Goal: Task Accomplishment & Management: Use online tool/utility

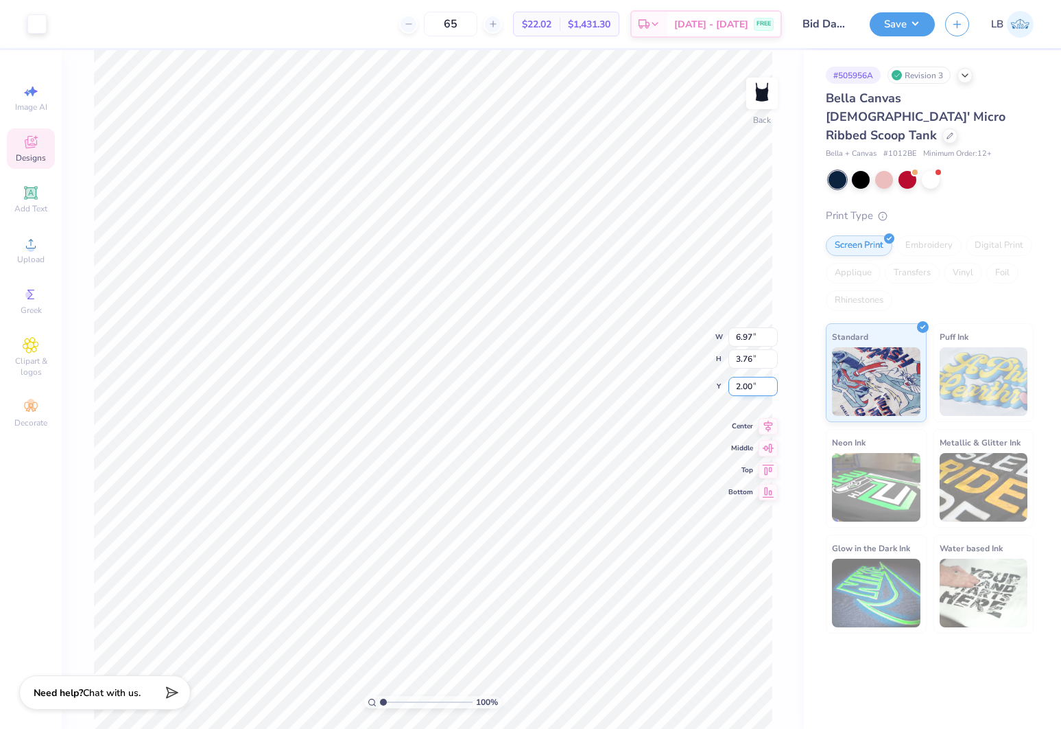
click at [744, 386] on input "2.00" at bounding box center [753, 386] width 49 height 19
type input "2.50"
click at [900, 30] on button "Save" at bounding box center [902, 22] width 65 height 24
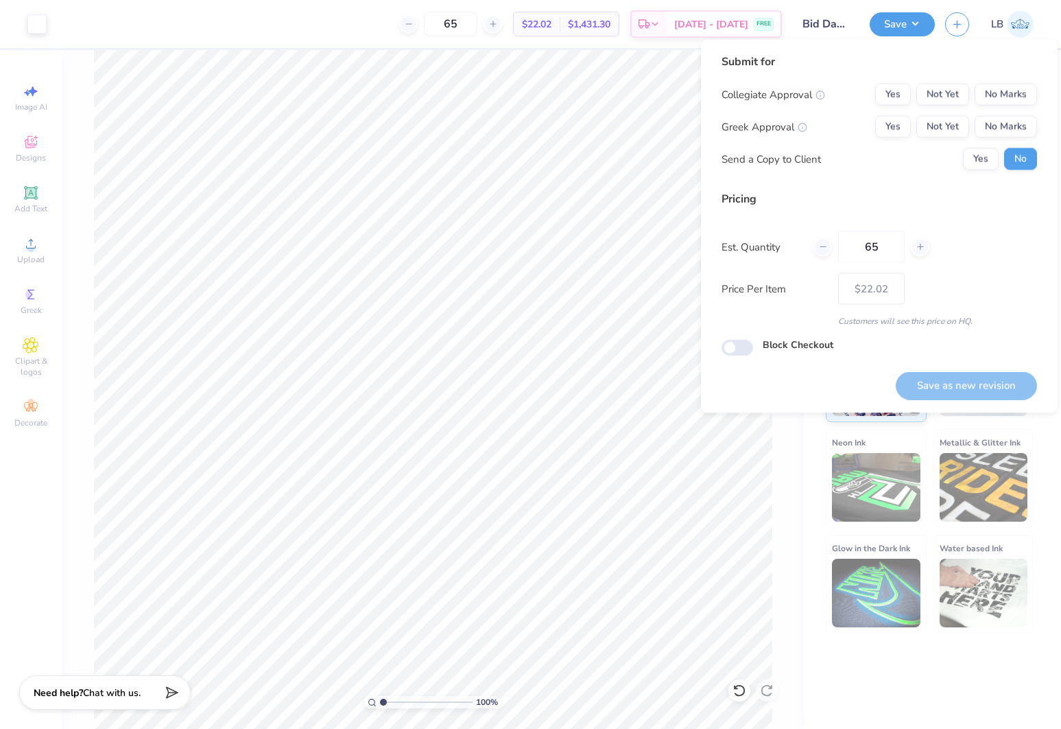
click at [955, 106] on div "Collegiate Approval Yes Not Yet No Marks Greek Approval Yes Not Yet No Marks Se…" at bounding box center [880, 127] width 316 height 86
click at [955, 95] on button "Not Yet" at bounding box center [943, 95] width 53 height 22
click at [957, 112] on div "Collegiate Approval Yes Not Yet No Marks Greek Approval Yes Not Yet No Marks Se…" at bounding box center [880, 127] width 316 height 86
click at [961, 125] on button "Not Yet" at bounding box center [943, 127] width 53 height 22
click at [963, 383] on button "Save as new revision" at bounding box center [966, 385] width 141 height 28
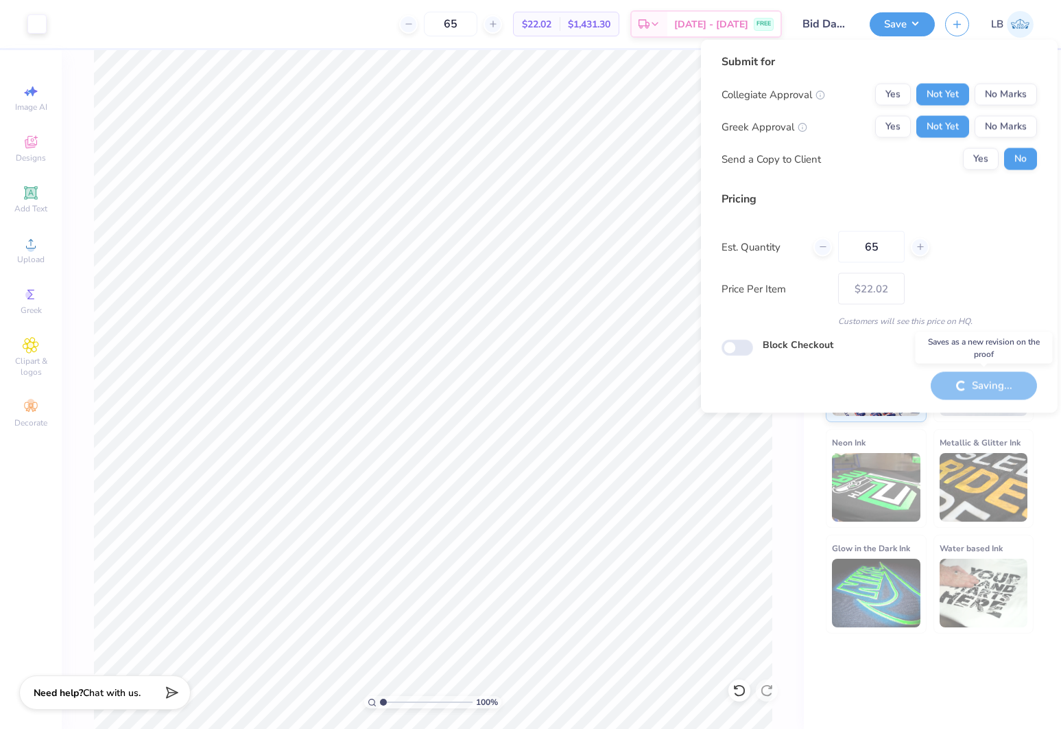
type input "– –"
